Goal: Transaction & Acquisition: Purchase product/service

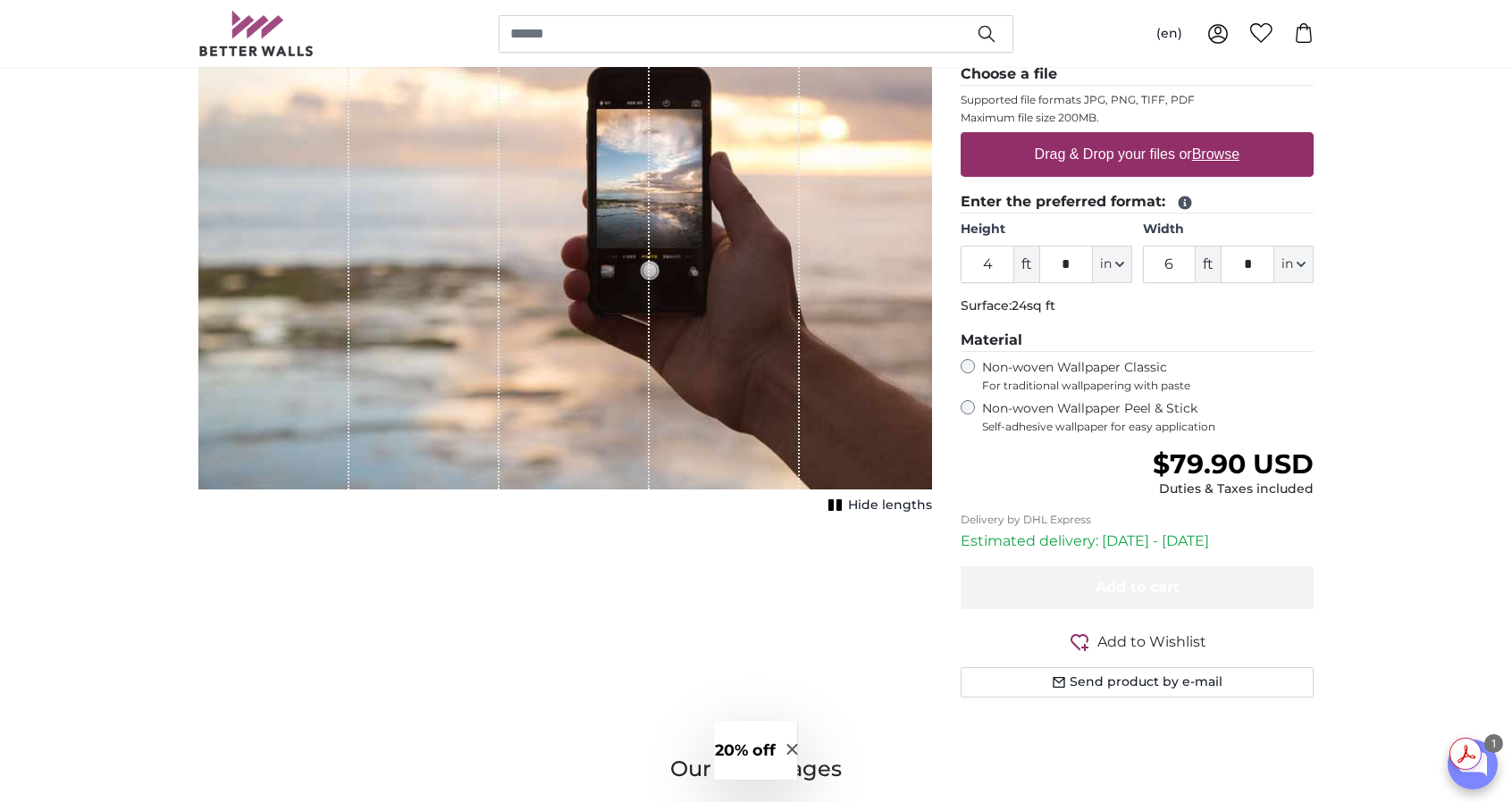
scroll to position [293, 0]
click at [1221, 150] on u "Browse" at bounding box center [1216, 154] width 48 height 15
click at [1221, 138] on input "Drag & Drop your files or Browse" at bounding box center [1137, 135] width 353 height 5
type input "**********"
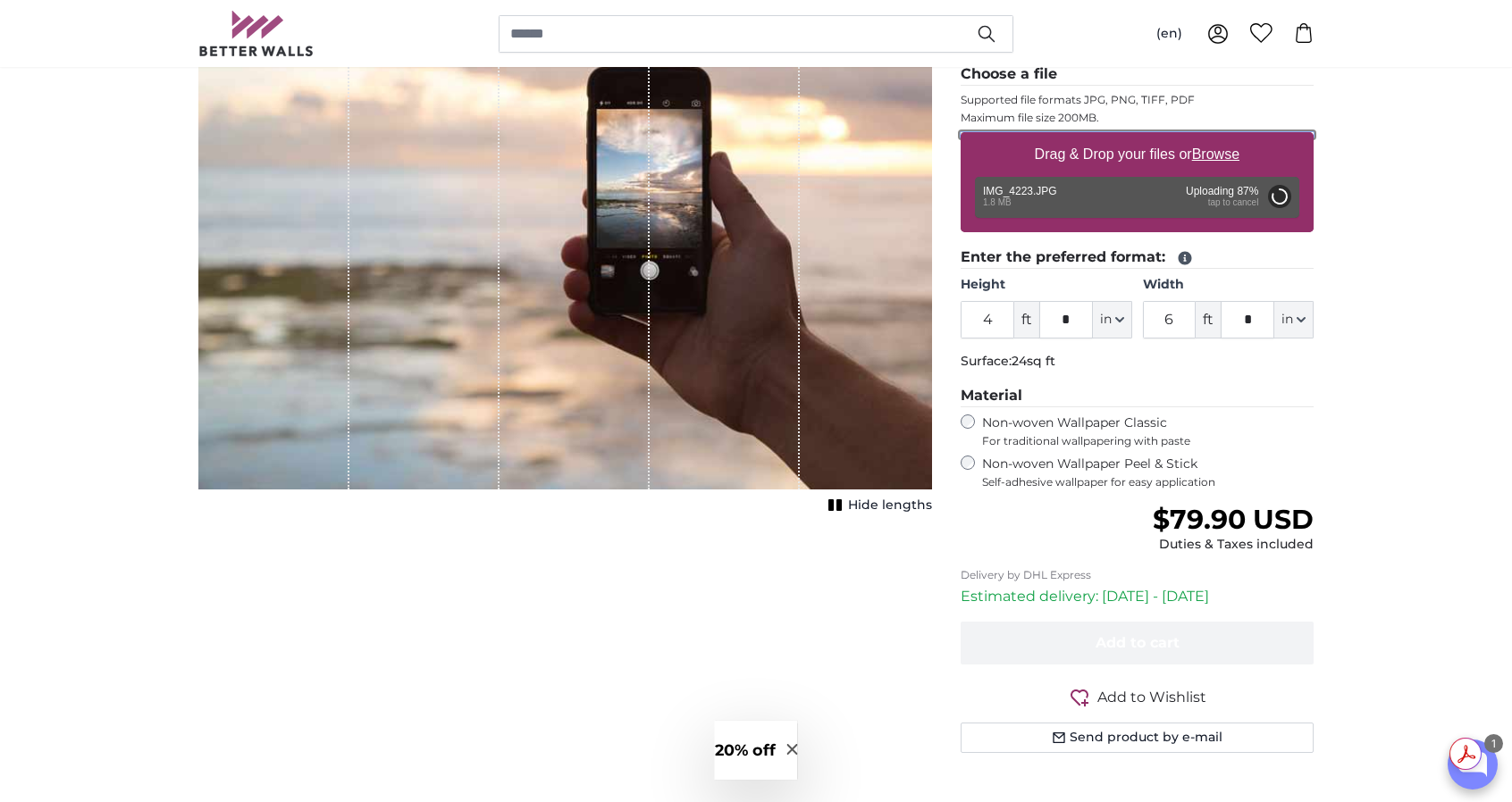
type input "6"
type input "7"
type input "****"
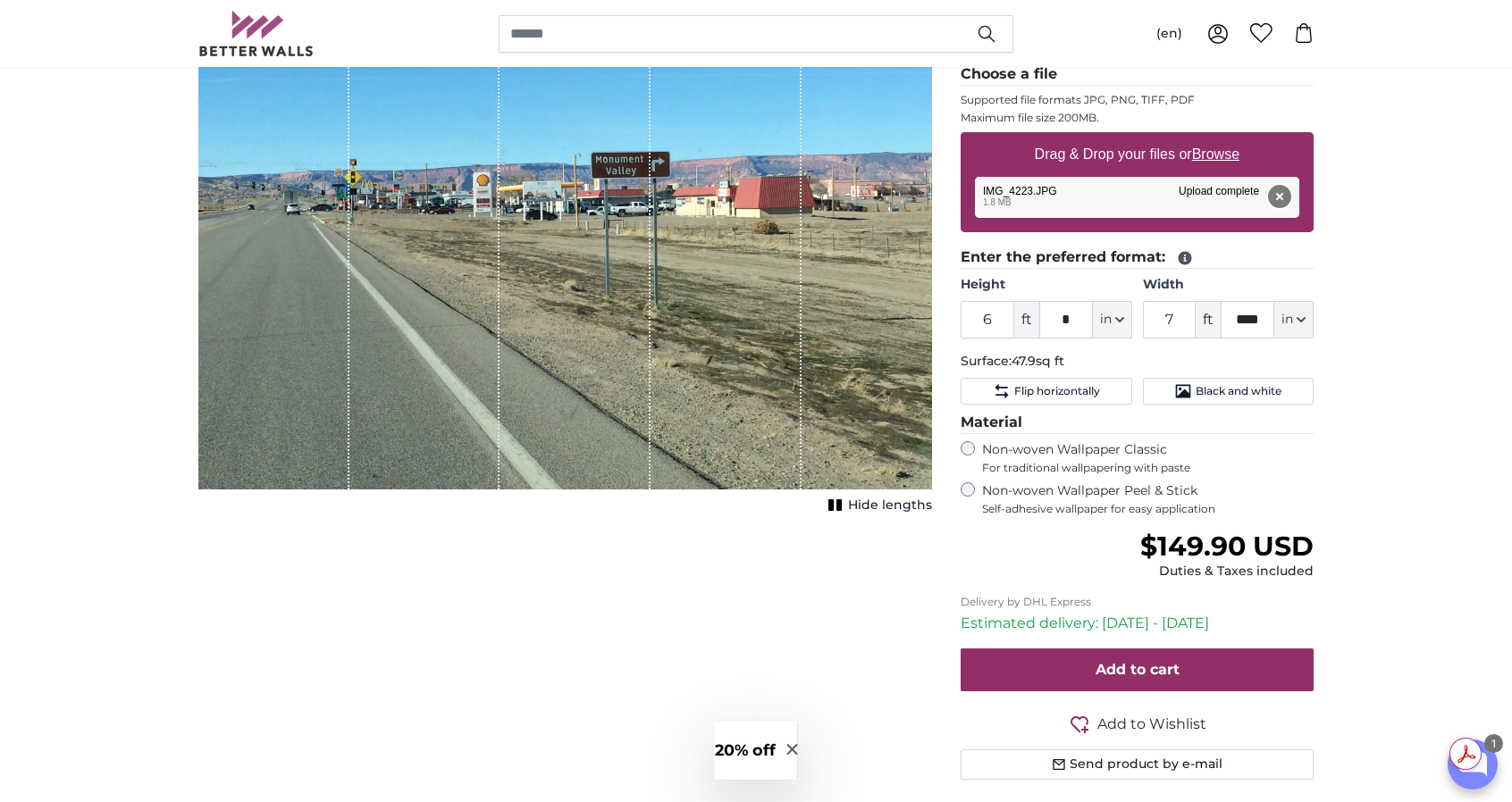
click at [1275, 194] on button "Remove" at bounding box center [1280, 196] width 23 height 23
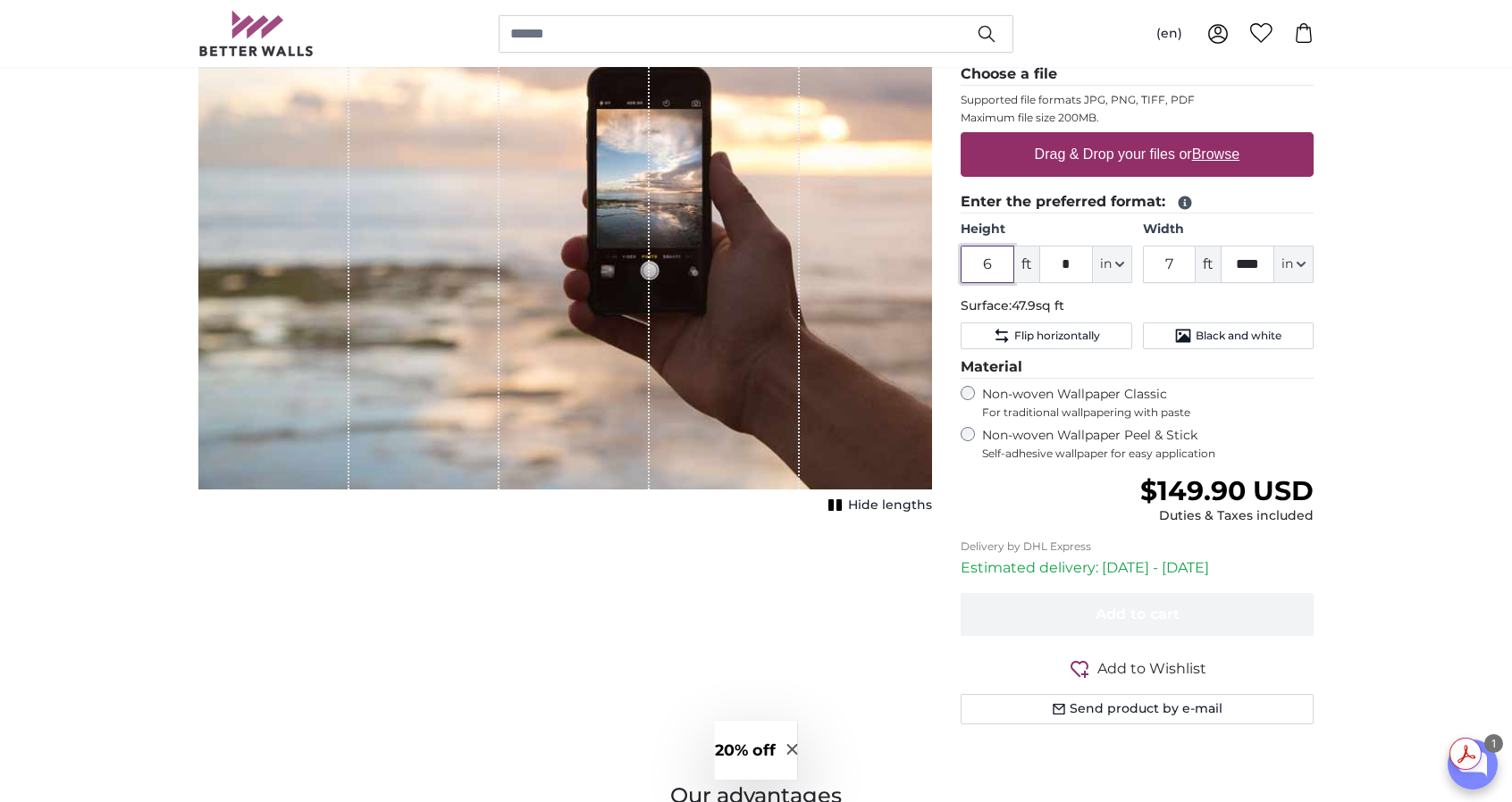
drag, startPoint x: 1012, startPoint y: 263, endPoint x: 947, endPoint y: 266, distance: 65.1
click at [947, 266] on div "Personalised Wall Mural Photo Wallpaper Nr. WQ553 26 reviews Choose a file Supp…" at bounding box center [1137, 354] width 382 height 828
type input "4"
drag, startPoint x: 1172, startPoint y: 258, endPoint x: 1148, endPoint y: 261, distance: 24.2
click at [1148, 261] on input "7" at bounding box center [1170, 265] width 54 height 38
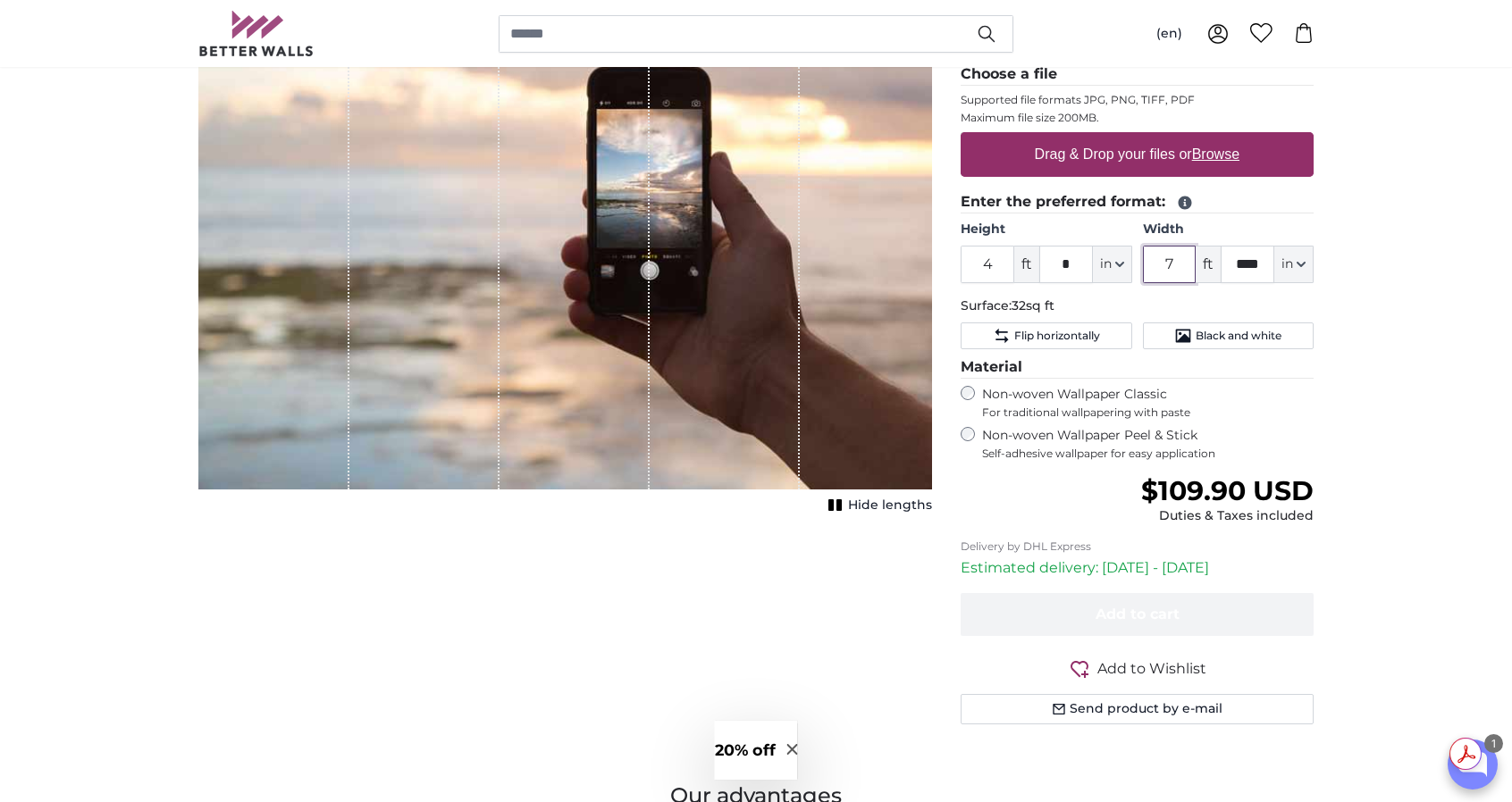
click at [1148, 261] on input "7" at bounding box center [1170, 265] width 54 height 38
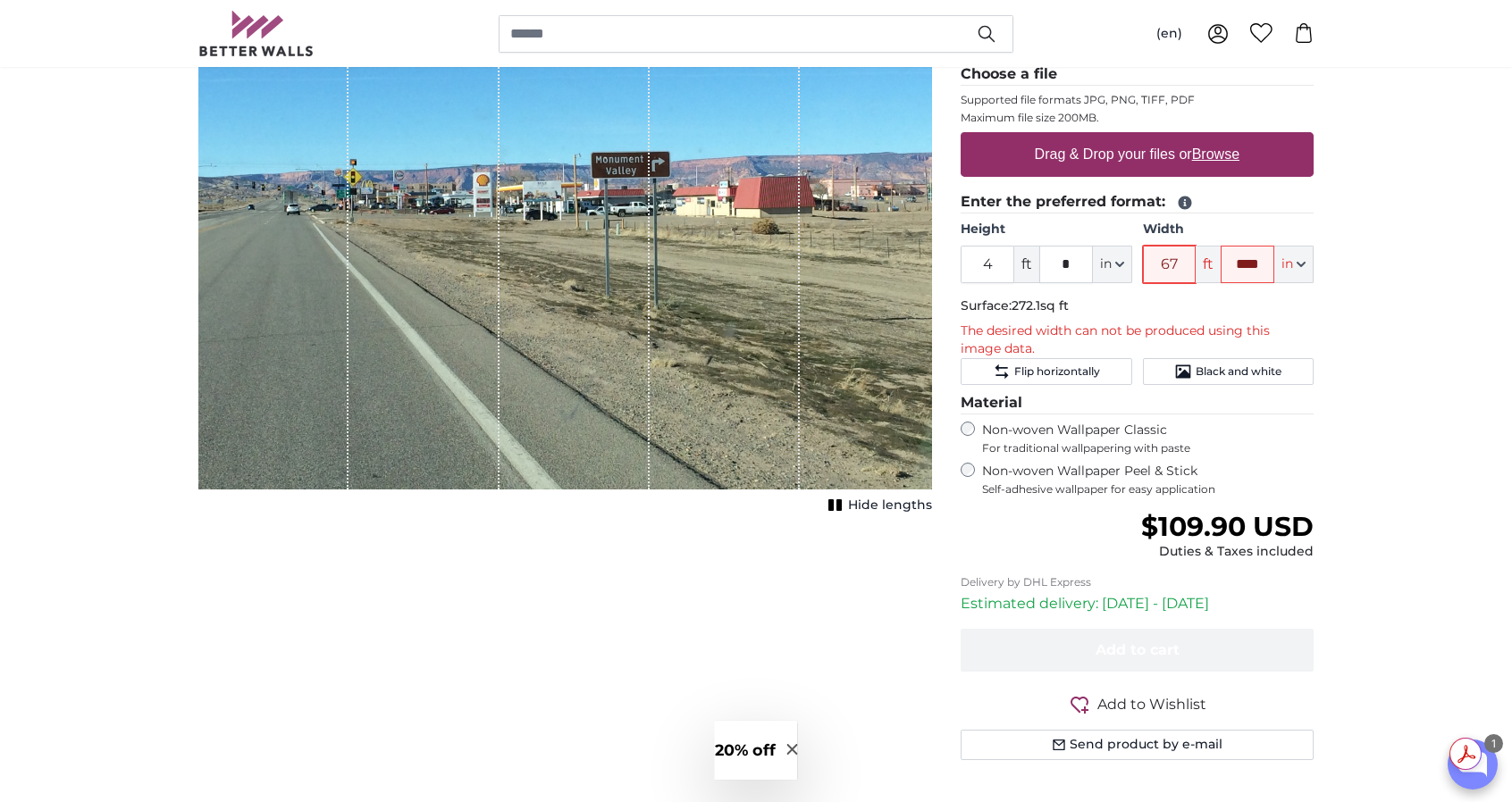
drag, startPoint x: 1179, startPoint y: 259, endPoint x: 1145, endPoint y: 257, distance: 34.1
click at [1145, 257] on input "67" at bounding box center [1170, 265] width 54 height 38
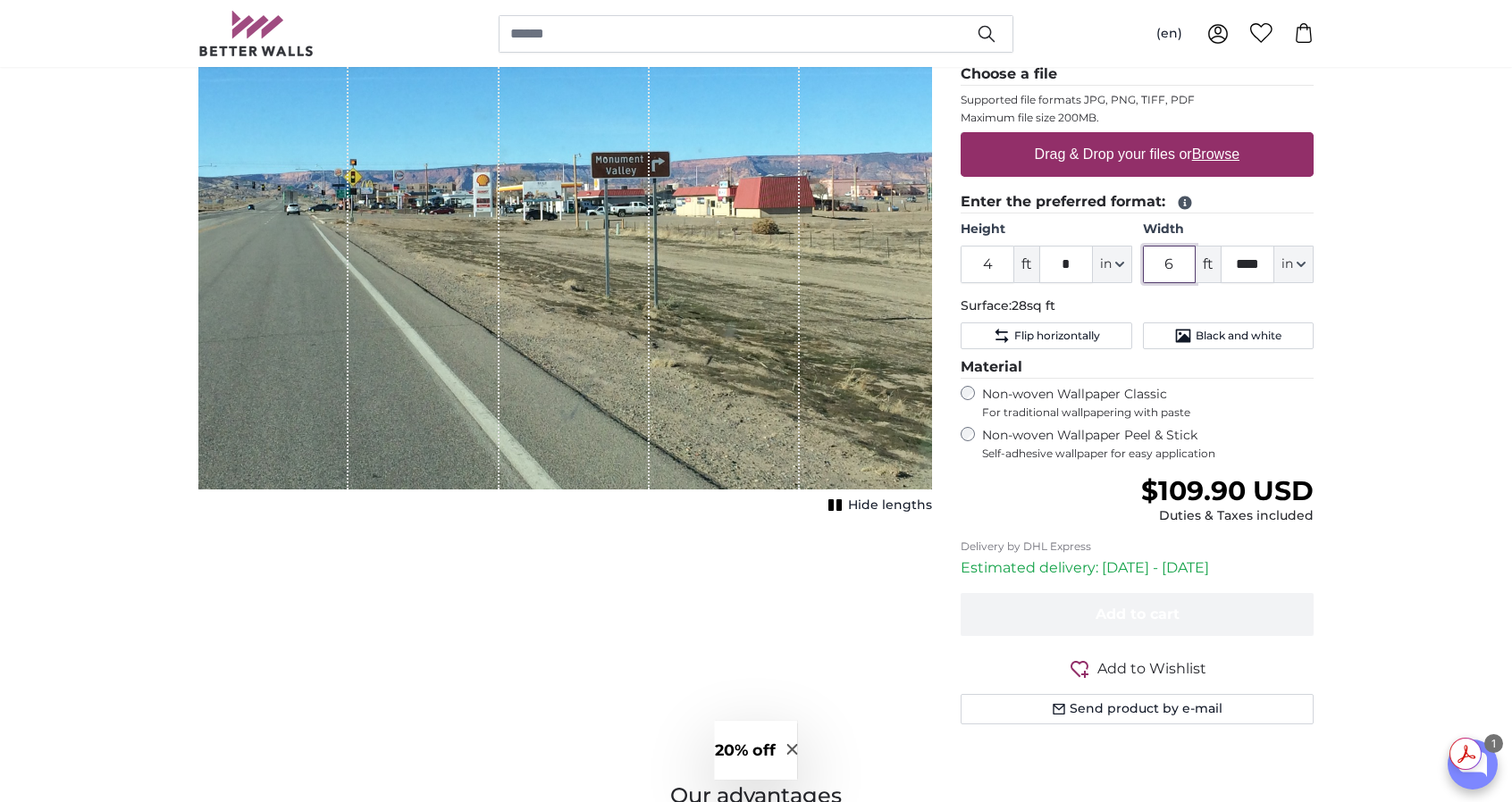
type input "6"
drag, startPoint x: 1302, startPoint y: 262, endPoint x: 1234, endPoint y: 341, distance: 104.2
click at [1234, 341] on fieldset "Enter the preferred format: Height 4 ft * in Centimeter (cm) Inches (inch) Feet…" at bounding box center [1137, 270] width 353 height 158
click at [1308, 266] on button "in" at bounding box center [1294, 265] width 40 height 38
click at [1287, 338] on link "Inches (inch)" at bounding box center [1294, 342] width 158 height 32
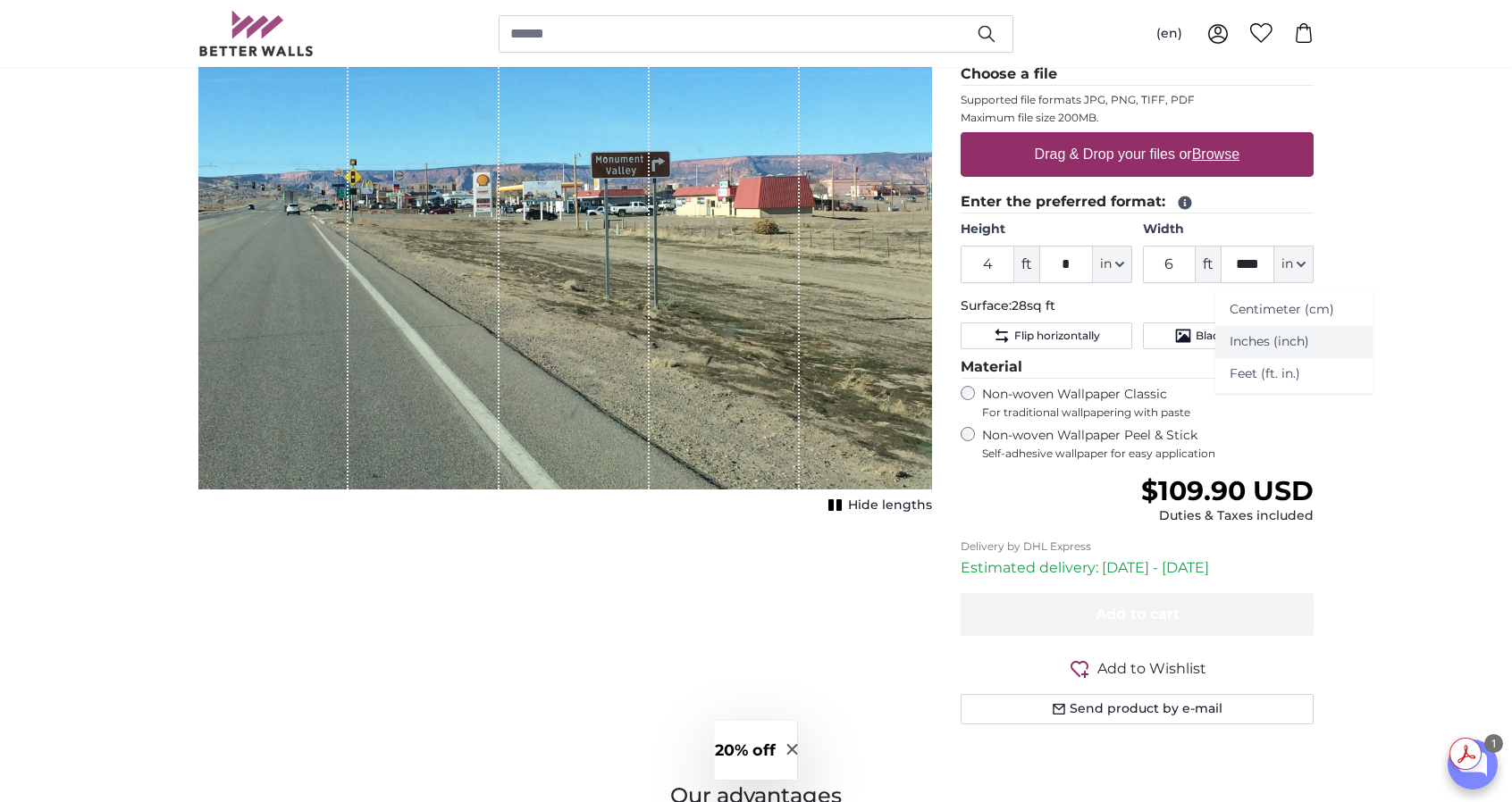
type input "72"
drag, startPoint x: 1194, startPoint y: 255, endPoint x: 1136, endPoint y: 262, distance: 58.4
click at [1136, 262] on div "Height 72 ft * inch Centimeter (cm) Inches (inch) Feet (ft. in.) Width 95.8 ft …" at bounding box center [1137, 251] width 353 height 62
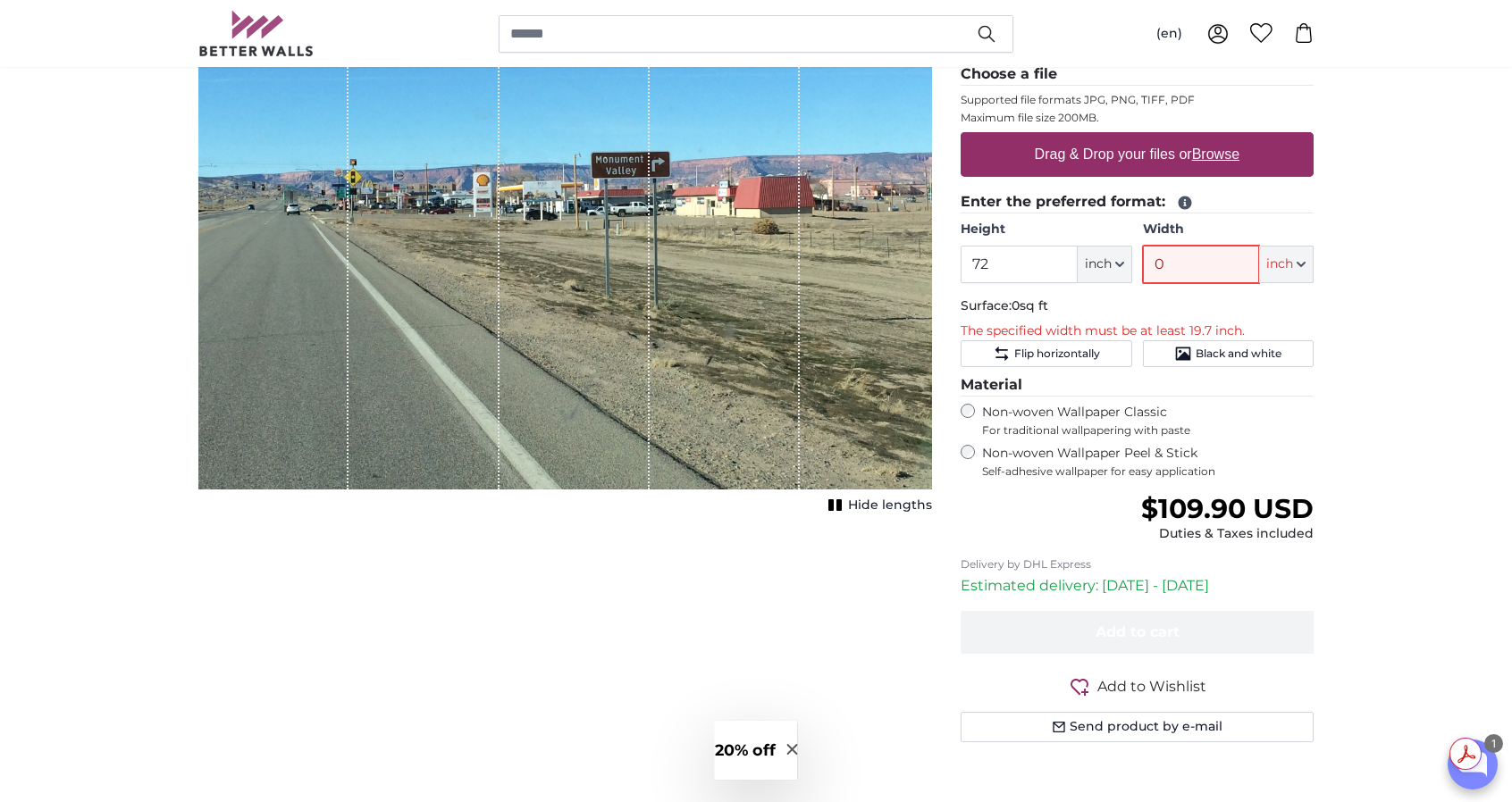
type input "0"
click at [1119, 257] on button "inch" at bounding box center [1105, 265] width 55 height 38
click at [1082, 376] on link "Feet (ft. in.)" at bounding box center [1104, 374] width 158 height 32
type input "6"
type input "7"
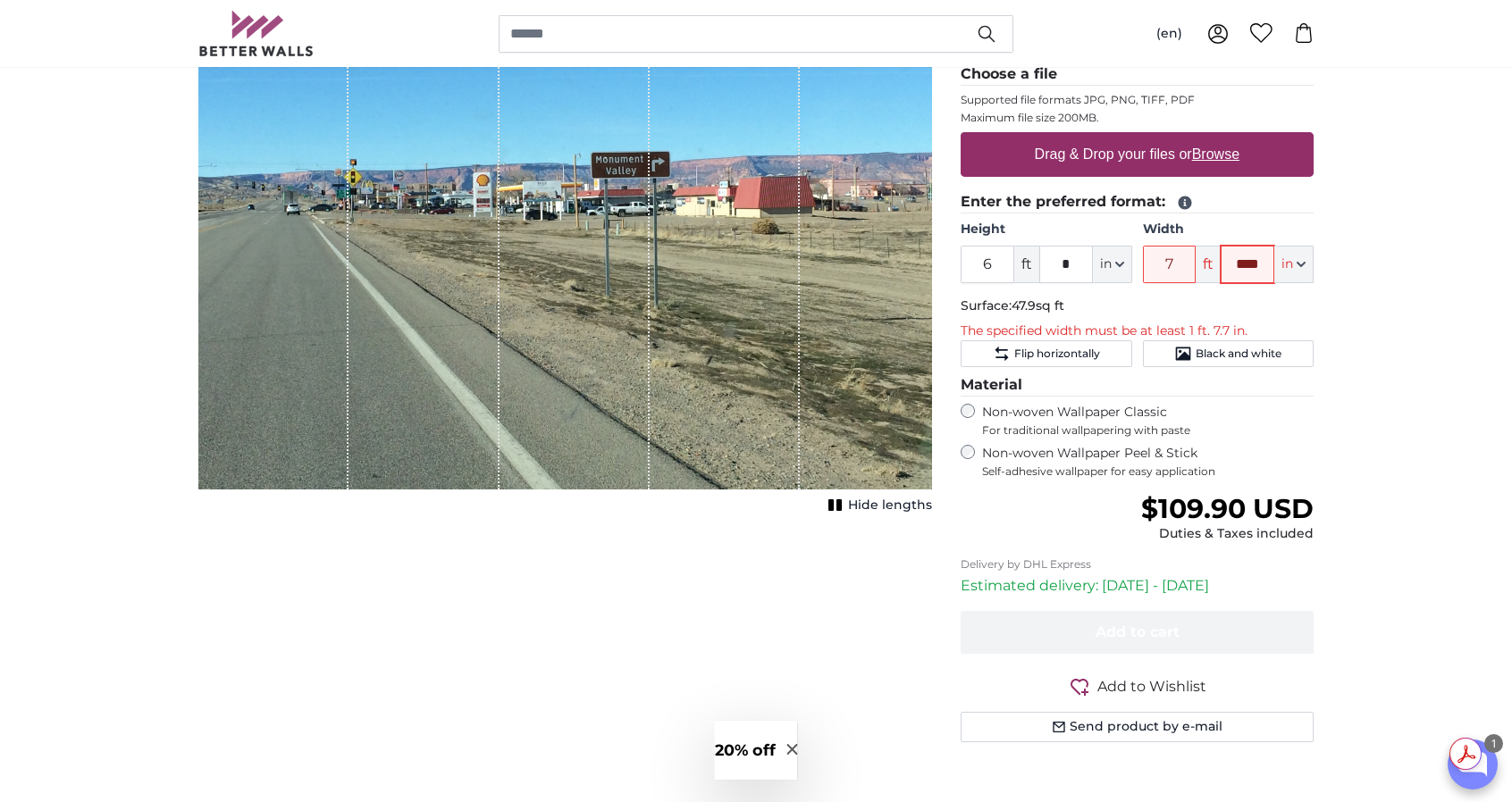
drag, startPoint x: 1264, startPoint y: 266, endPoint x: 1218, endPoint y: 262, distance: 46.2
click at [1218, 262] on div "7 ft **** in Centimeter (cm) Inches (inch) Feet (ft. in.)" at bounding box center [1228, 265] width 171 height 38
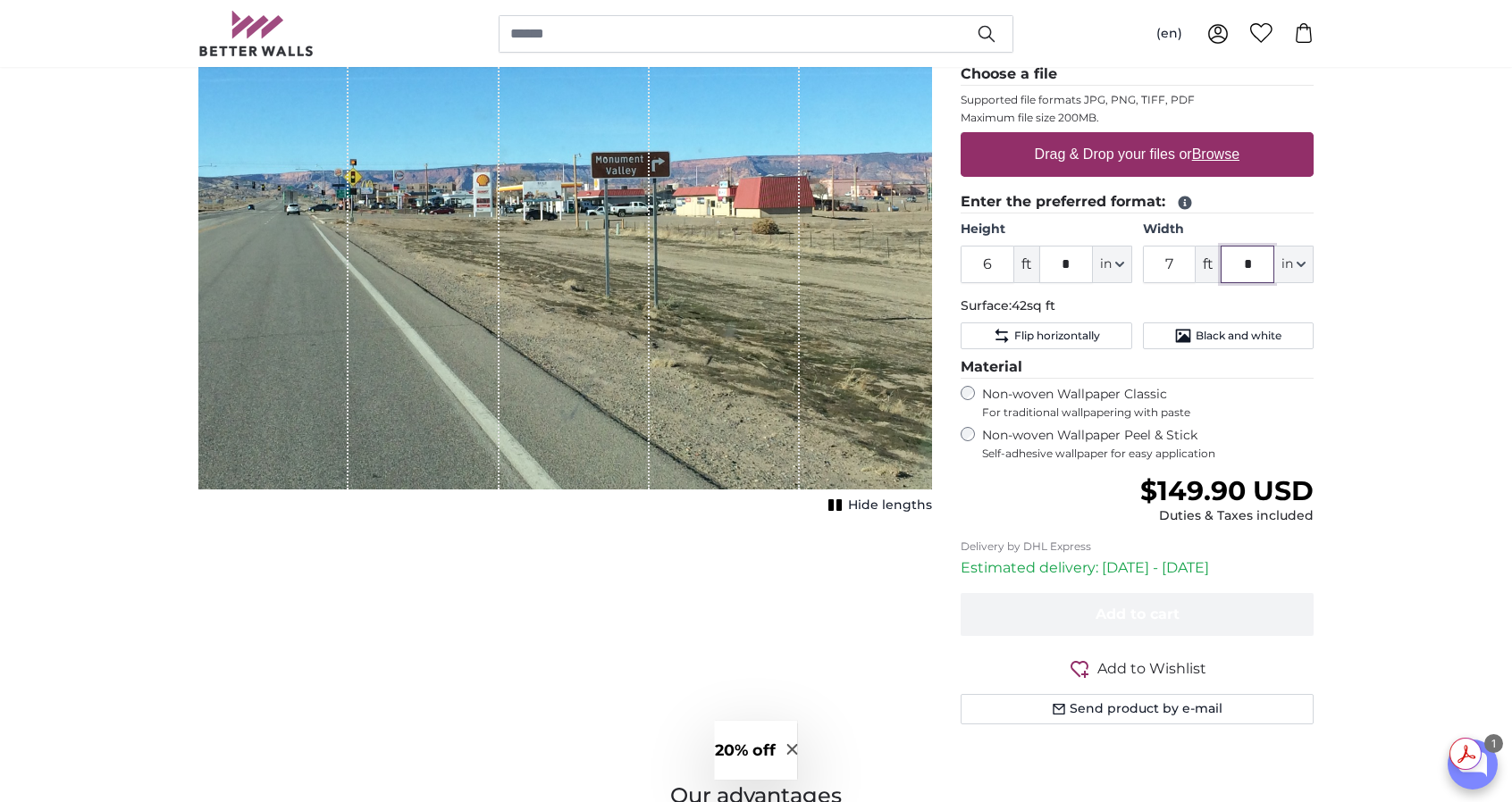
type input "*"
drag, startPoint x: 1180, startPoint y: 262, endPoint x: 1163, endPoint y: 260, distance: 17.1
click at [1163, 260] on input "7" at bounding box center [1170, 265] width 54 height 38
type input "6"
drag, startPoint x: 997, startPoint y: 260, endPoint x: 960, endPoint y: 260, distance: 37.0
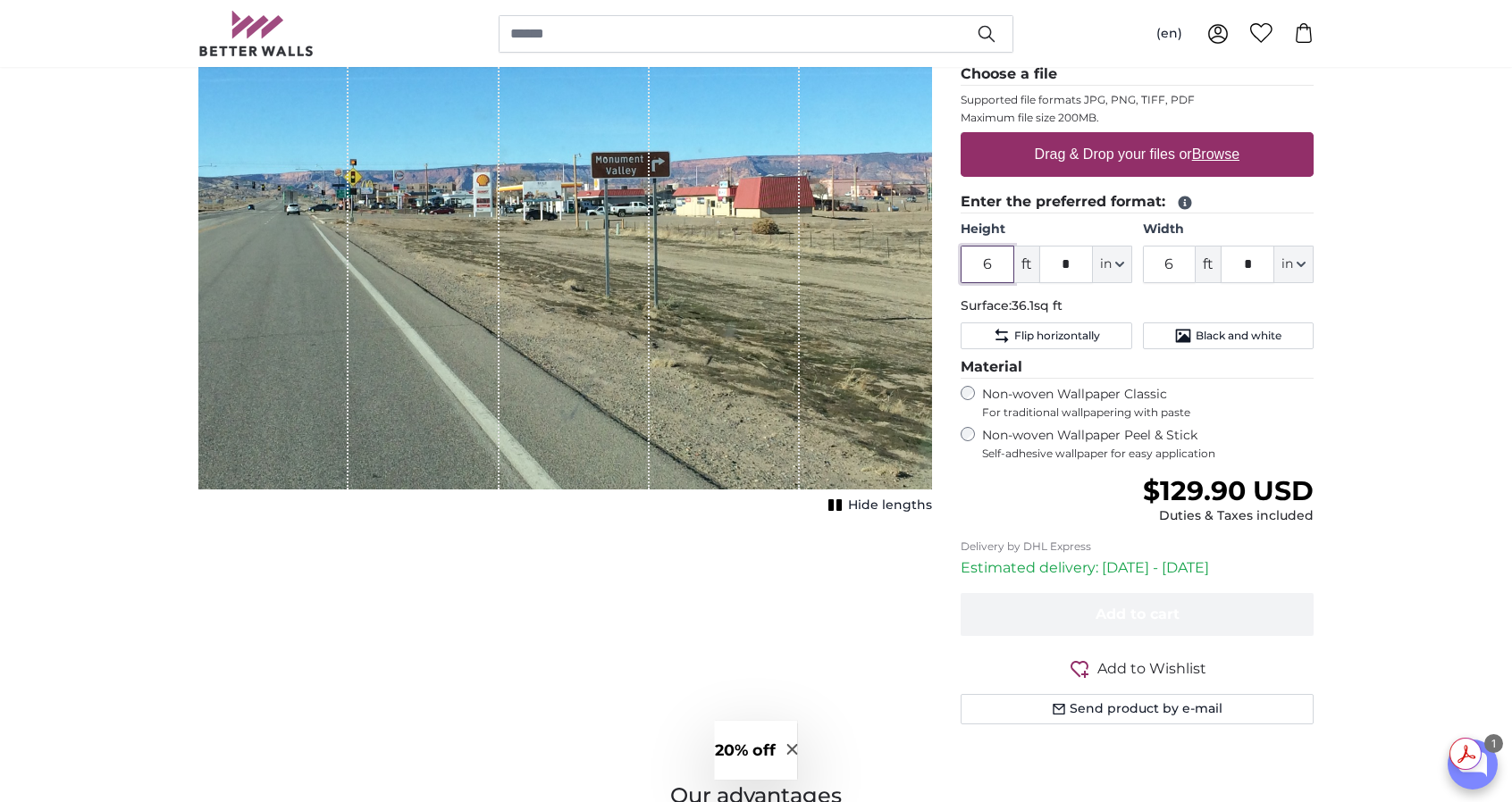
click at [961, 260] on input "6" at bounding box center [988, 265] width 54 height 38
type input "4"
